Goal: Task Accomplishment & Management: Use online tool/utility

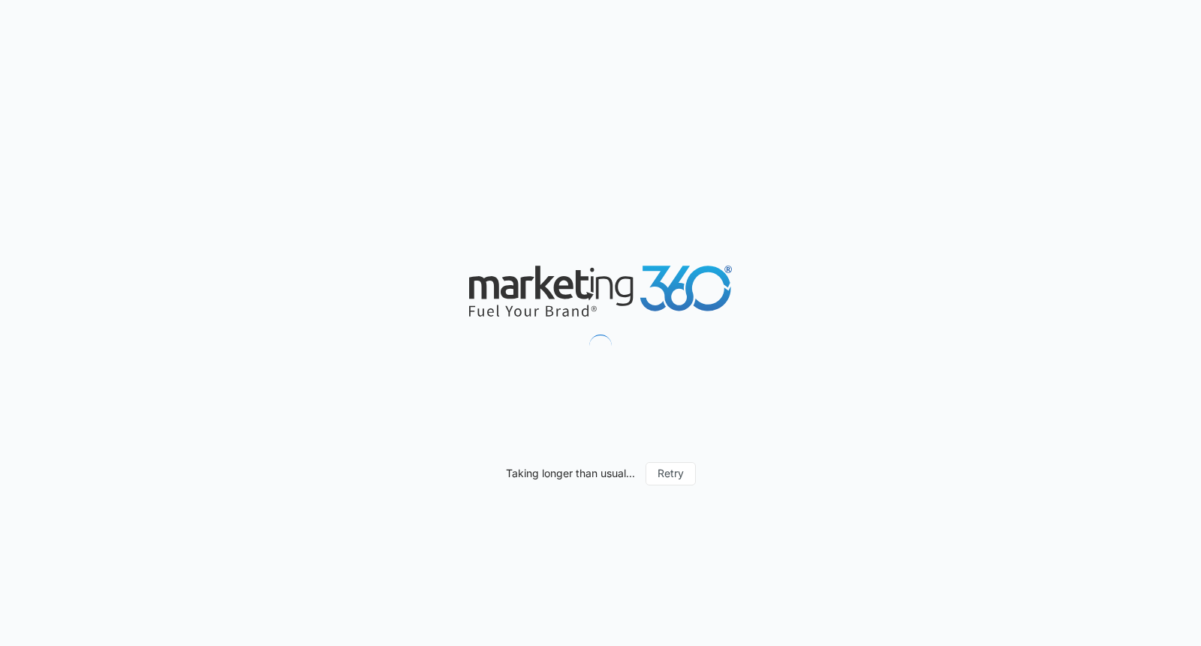
click at [1126, 2] on div "Taking longer than usual... Retry" at bounding box center [600, 323] width 1201 height 646
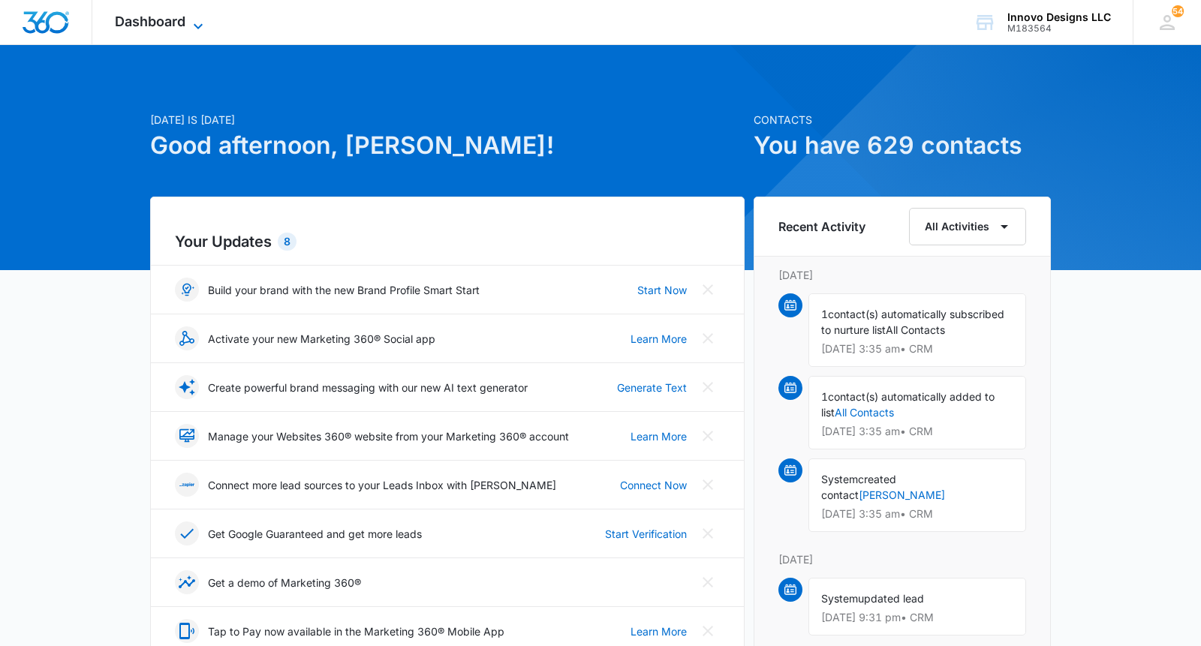
click at [191, 25] on icon at bounding box center [198, 26] width 18 height 18
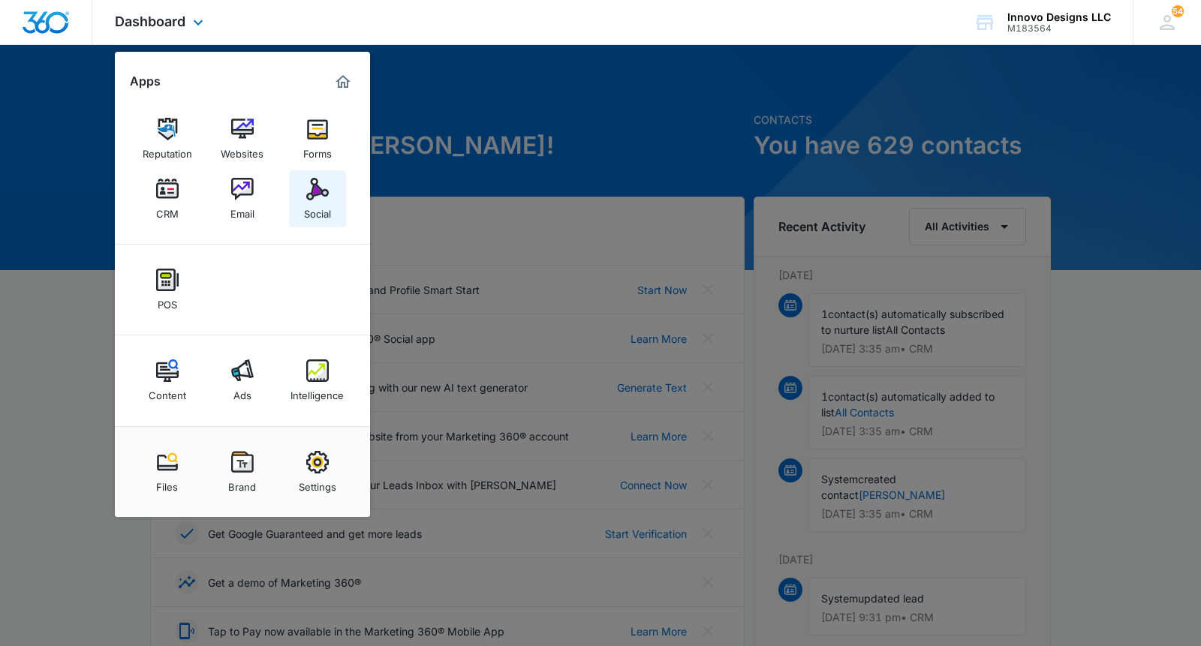
click at [321, 200] on div "Social" at bounding box center [317, 210] width 27 height 20
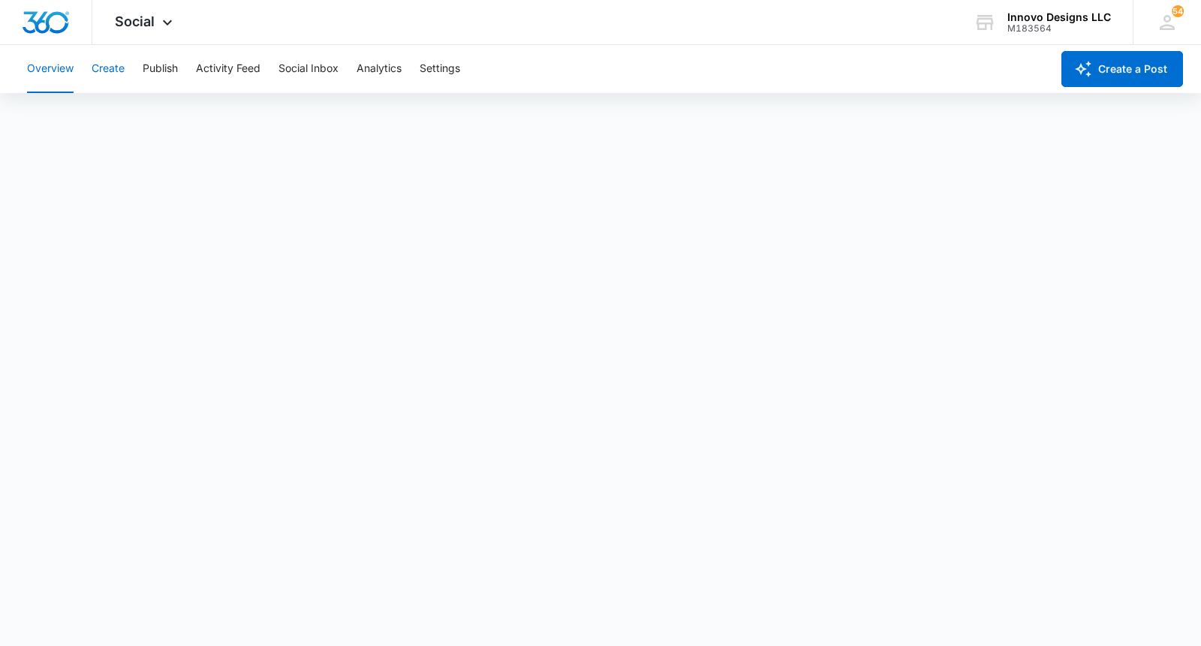
click at [109, 63] on button "Create" at bounding box center [108, 69] width 33 height 48
click at [176, 73] on button "Publish" at bounding box center [160, 69] width 35 height 48
click at [145, 36] on div "Social Apps Reputation Websites Forms CRM Email Social POS Content Ads Intellig…" at bounding box center [145, 22] width 107 height 44
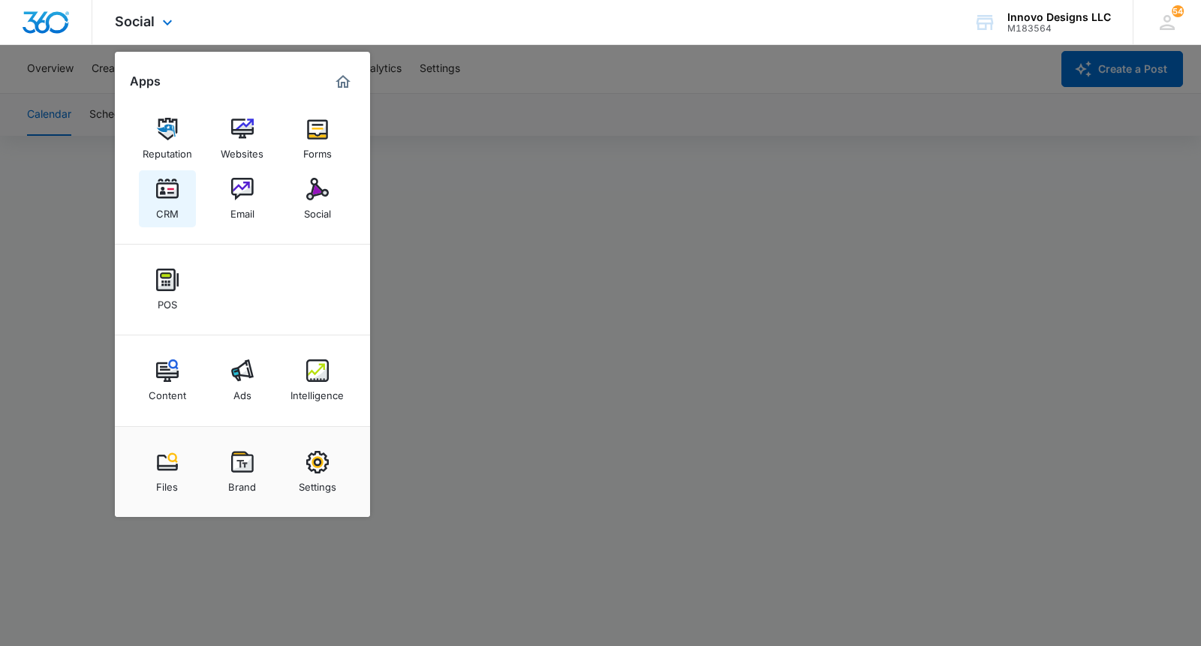
click at [161, 179] on img at bounding box center [167, 189] width 23 height 23
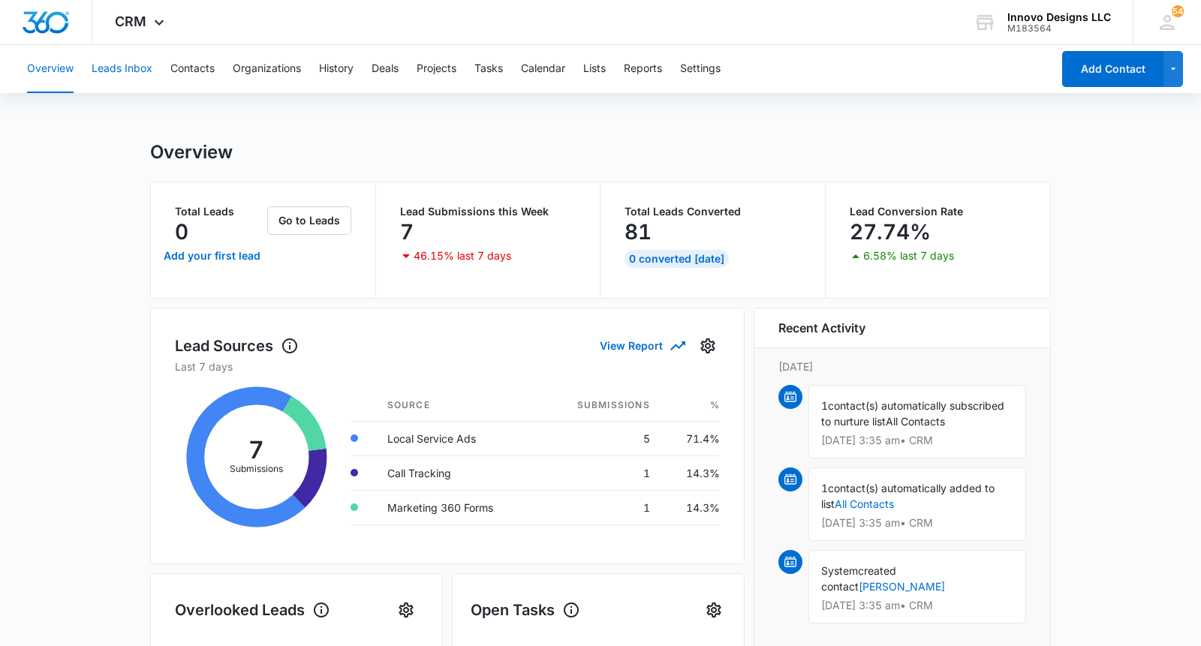
click at [118, 56] on button "Leads Inbox" at bounding box center [122, 69] width 61 height 48
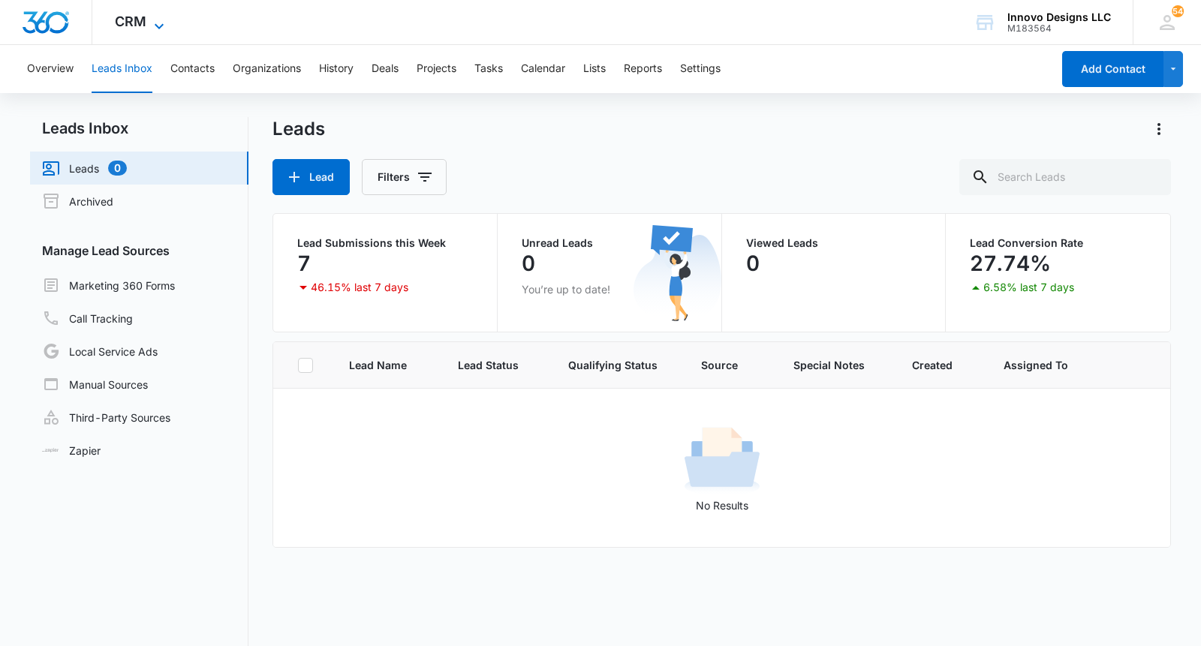
click at [142, 20] on span "CRM" at bounding box center [131, 22] width 32 height 16
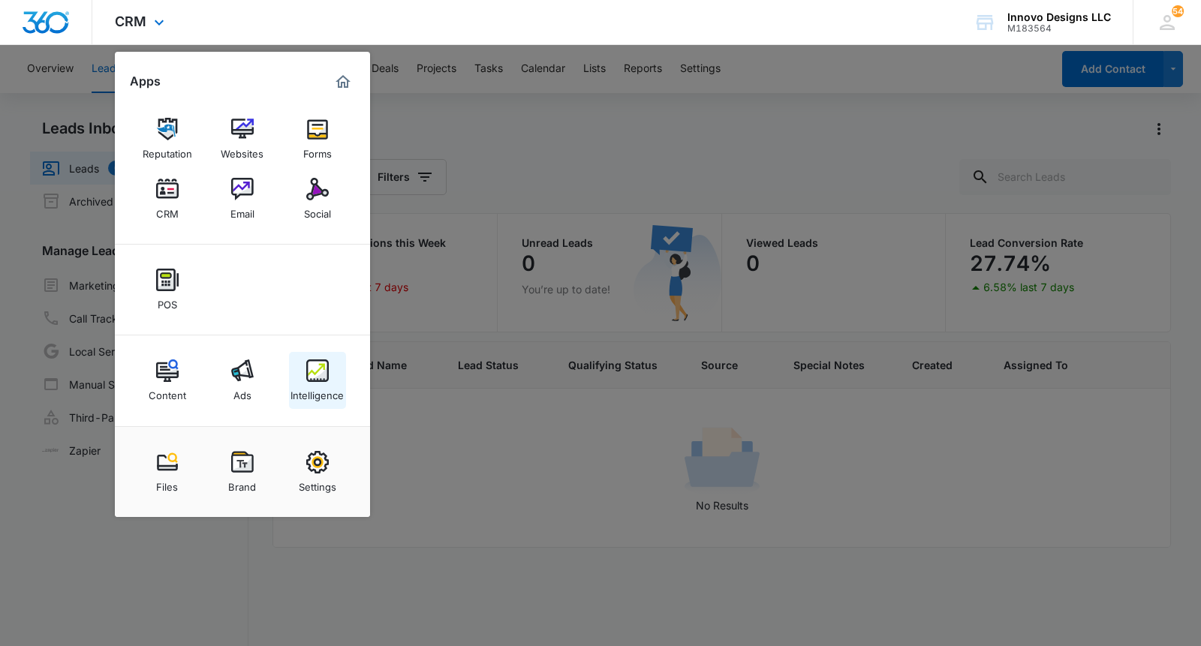
click at [324, 379] on img at bounding box center [317, 371] width 23 height 23
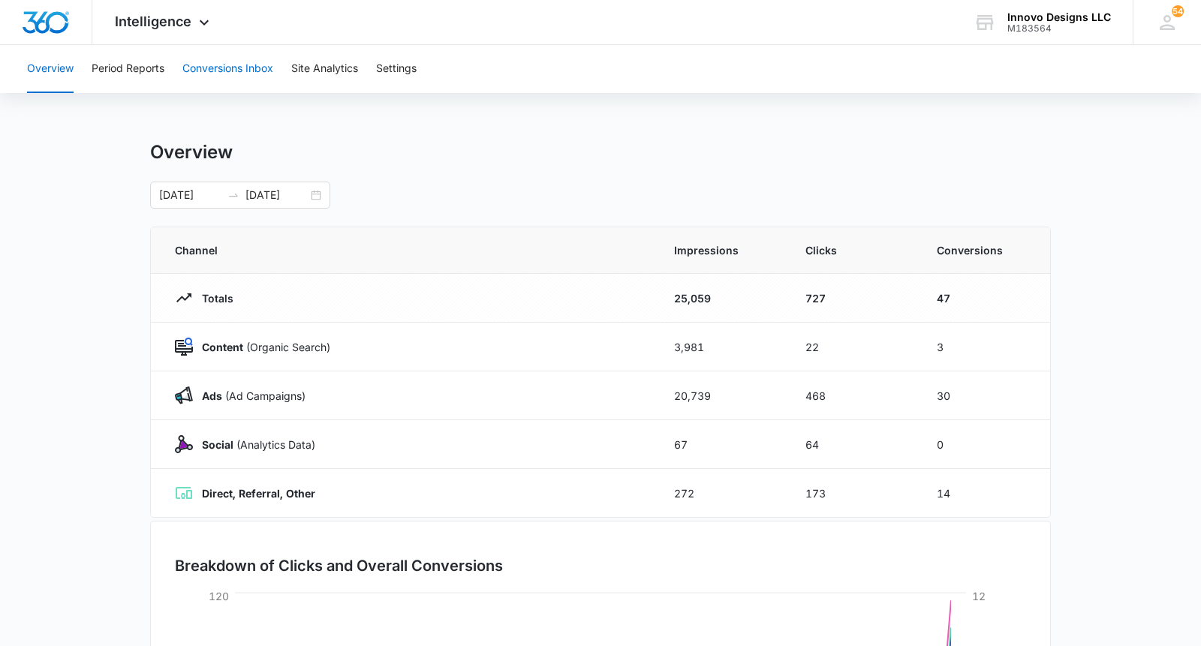
click at [215, 63] on button "Conversions Inbox" at bounding box center [227, 69] width 91 height 48
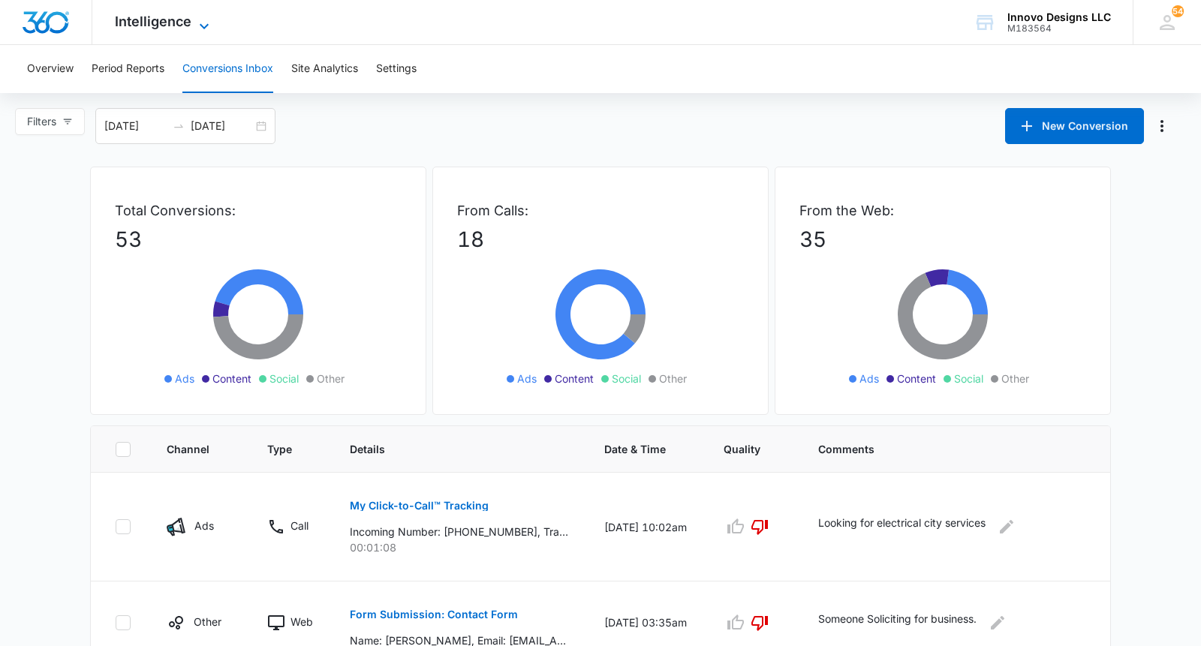
click at [137, 27] on span "Intelligence" at bounding box center [153, 22] width 77 height 16
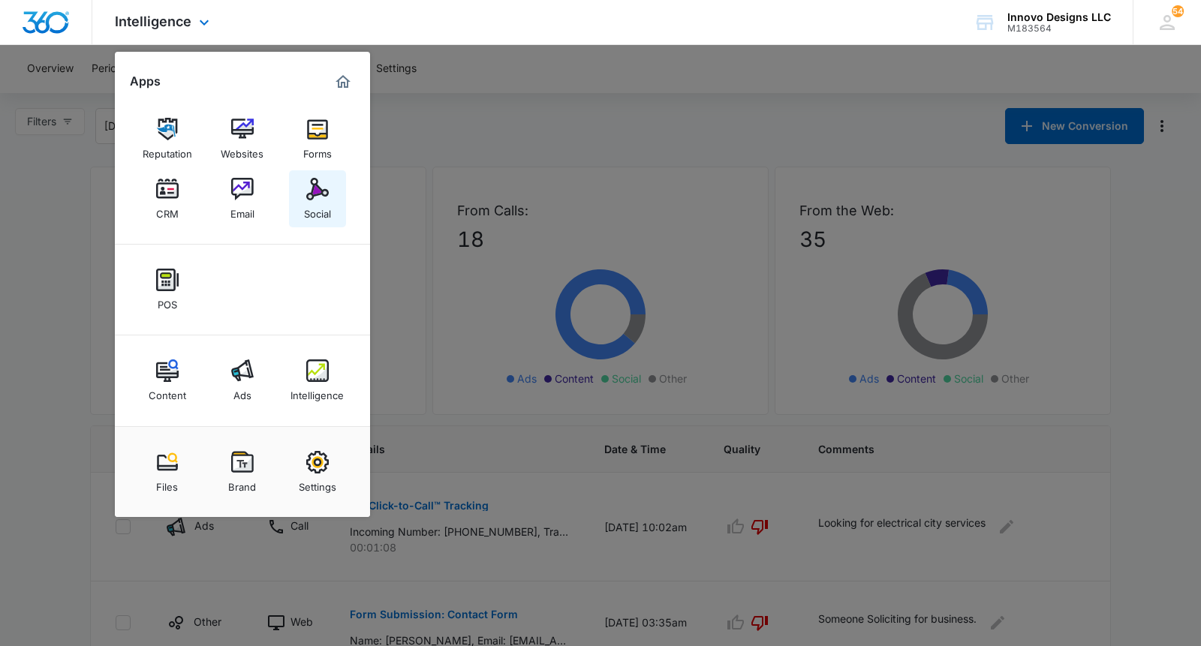
click at [332, 202] on link "Social" at bounding box center [317, 198] width 57 height 57
